Goal: Task Accomplishment & Management: Use online tool/utility

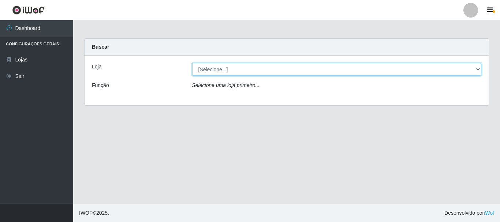
click at [481, 69] on select "[Selecione...] Hiper Queiroz - [GEOGRAPHIC_DATA]" at bounding box center [337, 69] width 290 height 13
select select "513"
click at [192, 63] on select "[Selecione...] Hiper Queiroz - [GEOGRAPHIC_DATA]" at bounding box center [337, 69] width 290 height 13
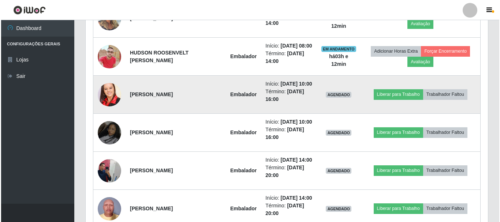
scroll to position [366, 0]
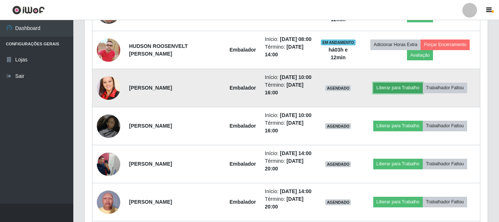
click at [410, 93] on button "Liberar para Trabalho" at bounding box center [397, 88] width 49 height 10
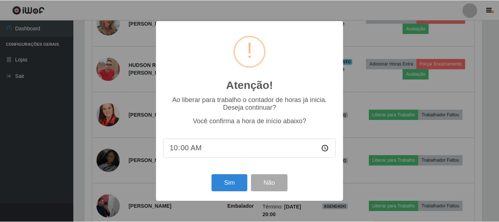
scroll to position [134, 0]
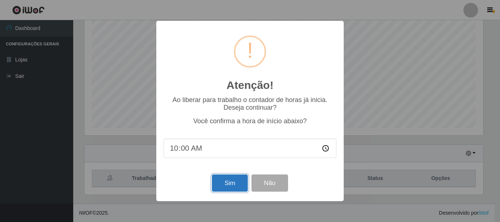
click at [234, 180] on button "Sim" at bounding box center [230, 183] width 36 height 17
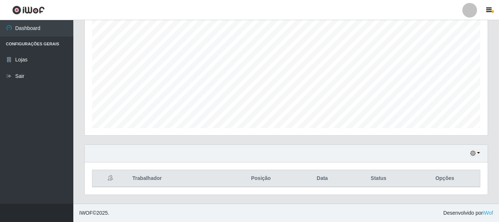
scroll to position [152, 399]
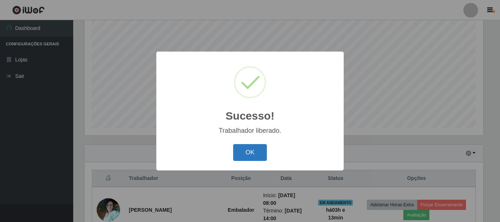
click at [265, 152] on button "OK" at bounding box center [250, 152] width 34 height 17
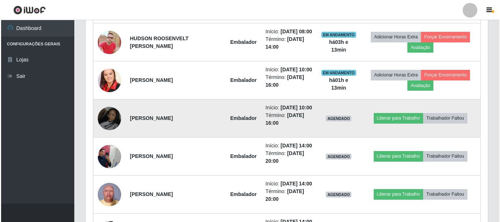
scroll to position [390, 0]
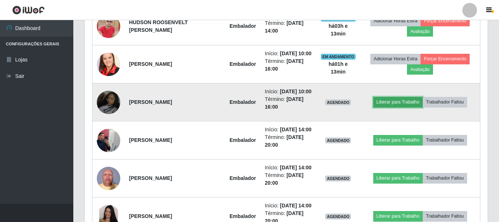
click at [418, 107] on button "Liberar para Trabalho" at bounding box center [397, 102] width 49 height 10
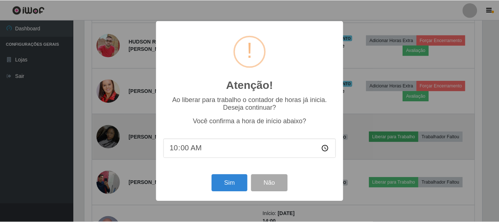
scroll to position [152, 399]
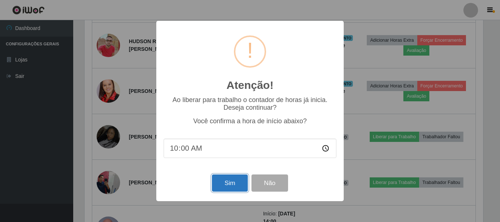
click at [235, 182] on button "Sim" at bounding box center [230, 183] width 36 height 17
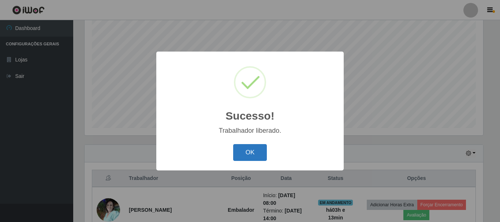
click at [248, 155] on button "OK" at bounding box center [250, 152] width 34 height 17
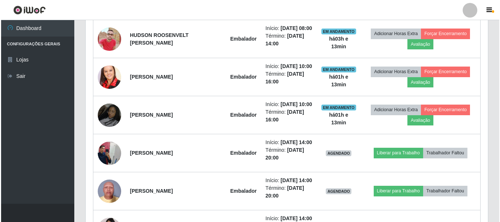
scroll to position [463, 0]
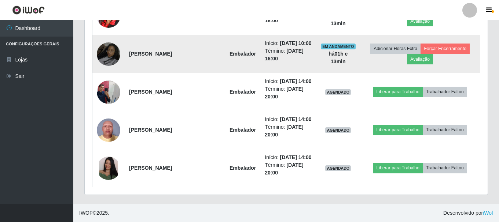
click at [107, 67] on img at bounding box center [108, 54] width 23 height 42
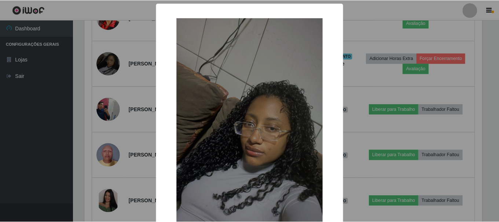
scroll to position [134, 0]
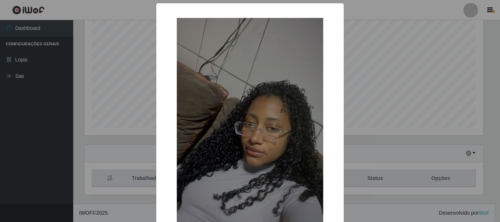
click at [449, 78] on div "× OK Cancel" at bounding box center [250, 111] width 500 height 222
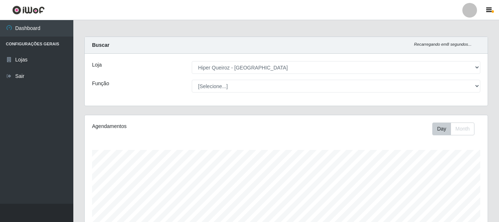
scroll to position [0, 0]
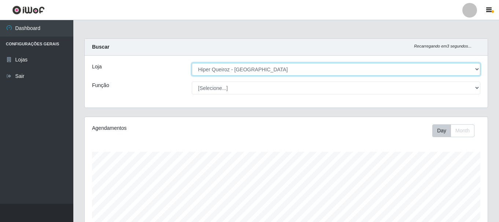
click at [479, 72] on select "[Selecione...] Hiper Queiroz - [GEOGRAPHIC_DATA]" at bounding box center [336, 69] width 288 height 13
click at [192, 63] on select "[Selecione...] Hiper Queiroz - [GEOGRAPHIC_DATA]" at bounding box center [336, 69] width 288 height 13
click at [471, 70] on select "[Selecione...] Hiper Queiroz - [GEOGRAPHIC_DATA]" at bounding box center [336, 69] width 288 height 13
click at [192, 63] on select "[Selecione...] Hiper Queiroz - [GEOGRAPHIC_DATA]" at bounding box center [336, 69] width 288 height 13
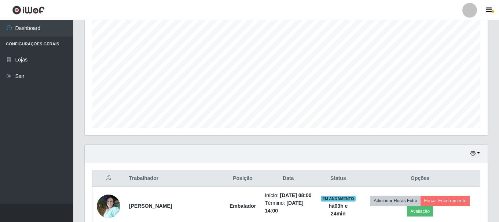
scroll to position [366, 0]
